Goal: Information Seeking & Learning: Learn about a topic

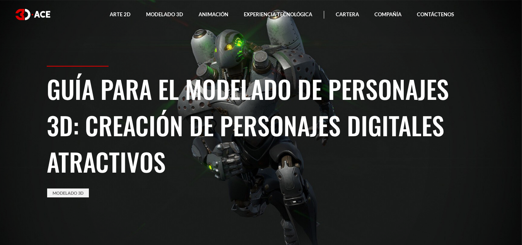
click at [200, 110] on font "Guía para el modelado de personajes 3D: creación de personajes digitales atract…" at bounding box center [248, 124] width 402 height 109
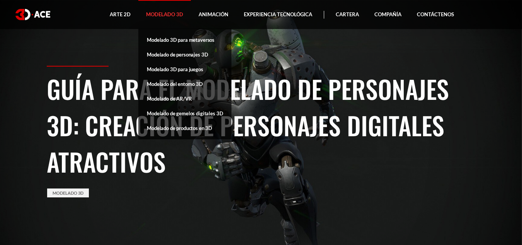
click at [175, 14] on font "Modelado 3D" at bounding box center [164, 14] width 37 height 6
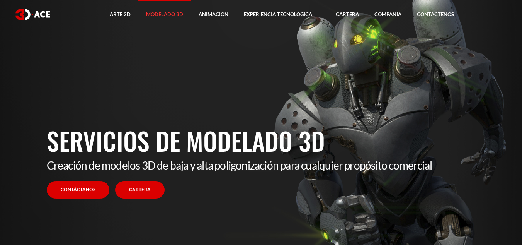
click at [149, 194] on link "Cartera" at bounding box center [139, 189] width 49 height 17
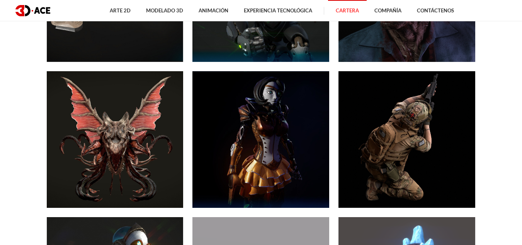
scroll to position [618, 0]
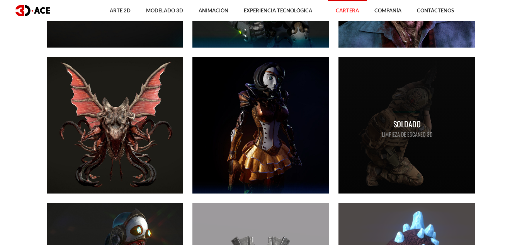
click at [395, 125] on font "Soldado" at bounding box center [406, 124] width 27 height 12
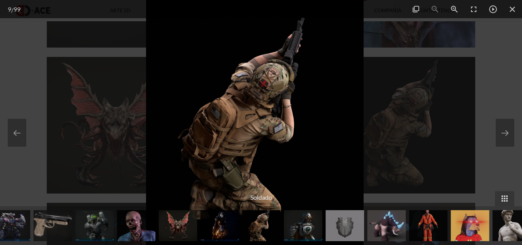
drag, startPoint x: 270, startPoint y: 121, endPoint x: 273, endPoint y: 96, distance: 24.9
click at [273, 96] on img at bounding box center [255, 122] width 218 height 245
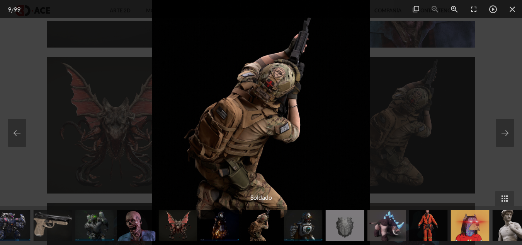
click at [256, 112] on img at bounding box center [261, 122] width 218 height 245
drag, startPoint x: 256, startPoint y: 112, endPoint x: 255, endPoint y: 92, distance: 19.7
click at [255, 92] on img at bounding box center [261, 122] width 218 height 245
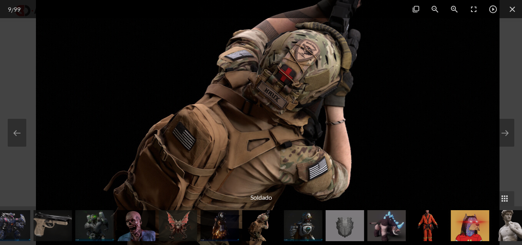
click at [248, 125] on img at bounding box center [267, 156] width 463 height 521
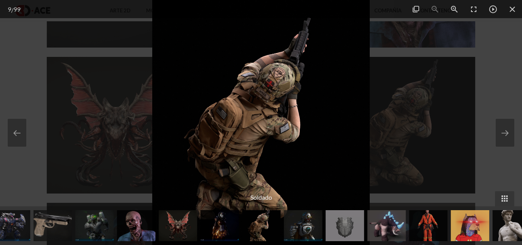
click at [301, 235] on img at bounding box center [303, 225] width 39 height 31
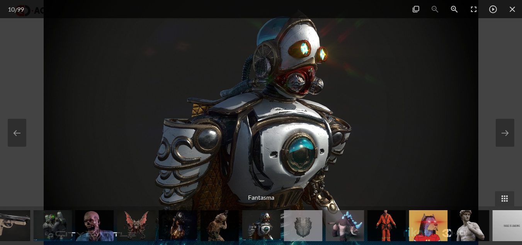
click at [392, 228] on img at bounding box center [386, 225] width 39 height 31
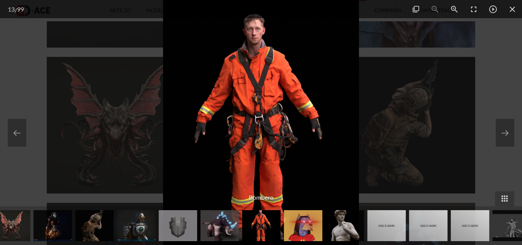
click at [324, 112] on img at bounding box center [261, 122] width 196 height 245
click at [350, 238] on img at bounding box center [345, 225] width 39 height 31
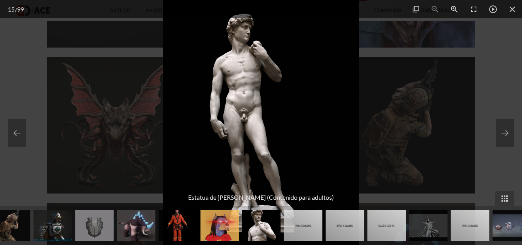
click at [310, 226] on img at bounding box center [303, 225] width 39 height 31
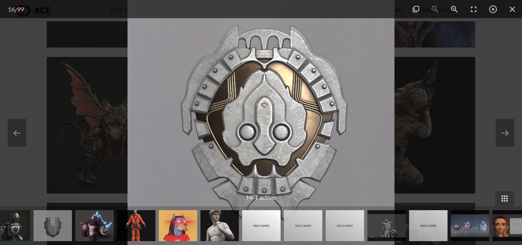
click at [310, 233] on img at bounding box center [303, 225] width 39 height 31
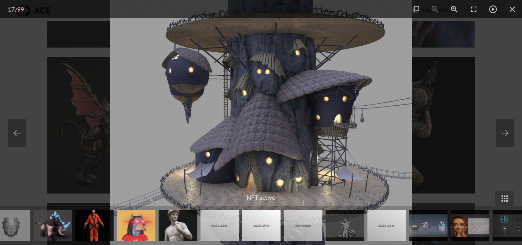
click at [306, 230] on img at bounding box center [303, 225] width 39 height 31
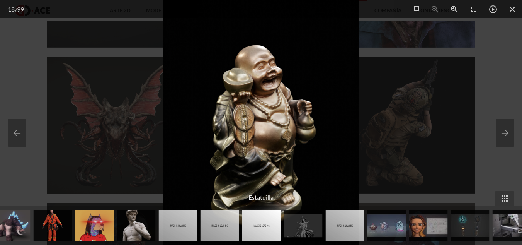
click at [306, 230] on img at bounding box center [303, 225] width 39 height 31
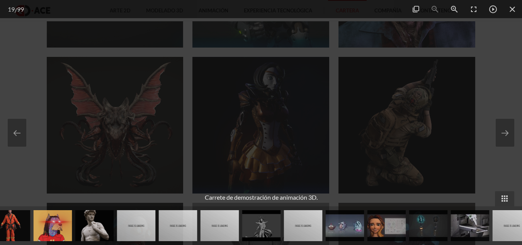
click at [451, 70] on div at bounding box center [261, 122] width 522 height 245
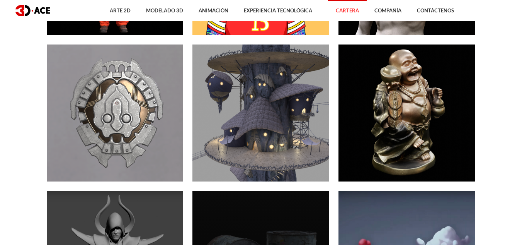
scroll to position [927, 0]
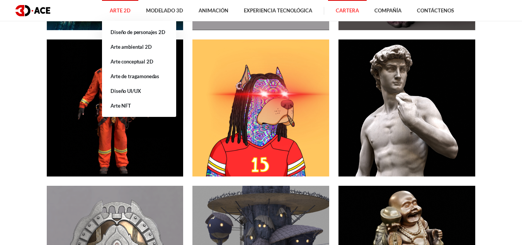
click at [126, 10] on font "Arte 2D" at bounding box center [120, 10] width 21 height 6
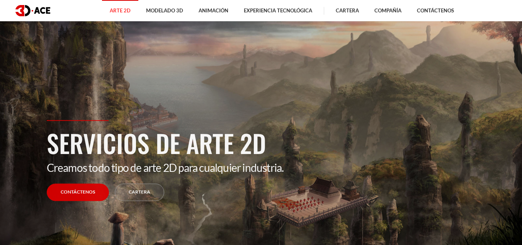
scroll to position [39, 0]
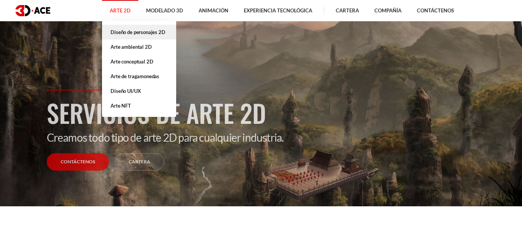
click at [138, 36] on link "Diseño de personajes 2D" at bounding box center [139, 32] width 74 height 15
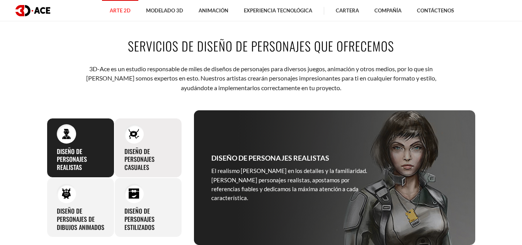
scroll to position [270, 0]
